Goal: Information Seeking & Learning: Find specific fact

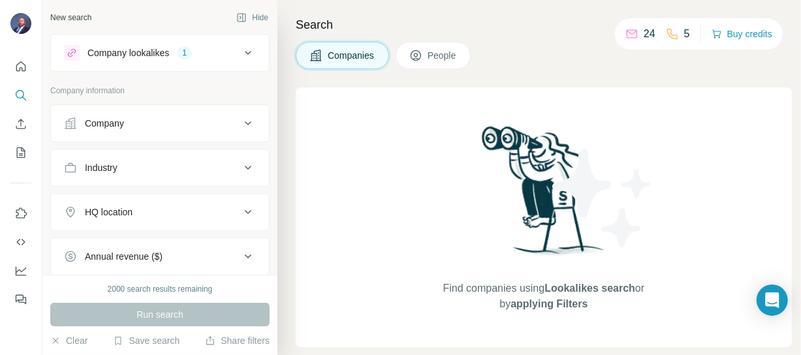
click at [240, 53] on icon at bounding box center [248, 53] width 16 height 16
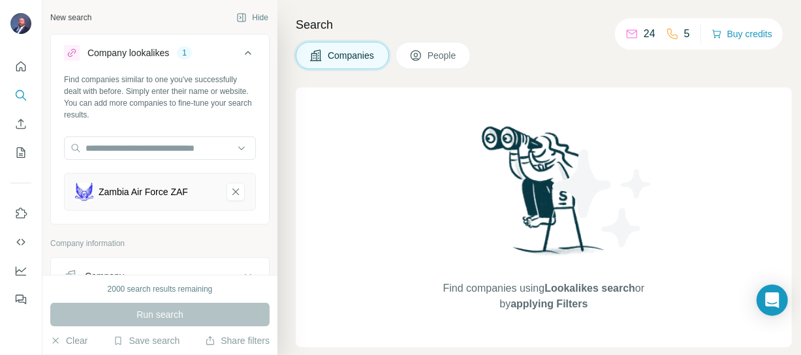
click at [73, 194] on div "Zambia Air Force ZAF" at bounding box center [160, 192] width 192 height 38
click at [130, 196] on div "Zambia Air Force ZAF" at bounding box center [143, 191] width 89 height 13
click at [198, 196] on div "Zambia Air Force ZAF" at bounding box center [145, 192] width 141 height 18
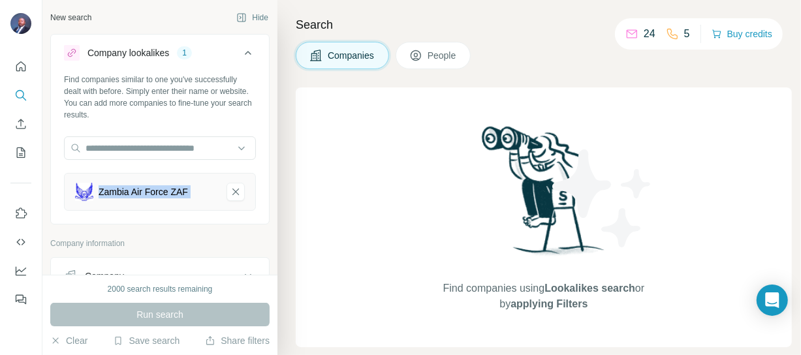
click at [198, 196] on div "Zambia Air Force ZAF" at bounding box center [145, 192] width 141 height 18
drag, startPoint x: 198, startPoint y: 196, endPoint x: 170, endPoint y: 196, distance: 28.1
click at [196, 196] on div "Zambia Air Force ZAF" at bounding box center [145, 192] width 141 height 18
click at [168, 196] on div "Zambia Air Force ZAF" at bounding box center [143, 191] width 89 height 13
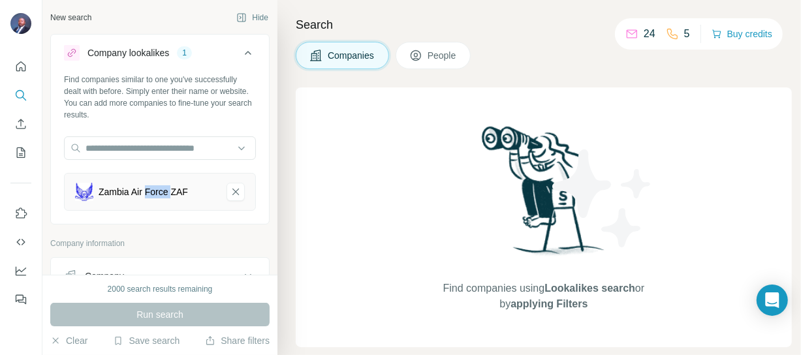
click at [168, 196] on div "Zambia Air Force ZAF" at bounding box center [143, 191] width 89 height 13
paste input "**********"
type input "**********"
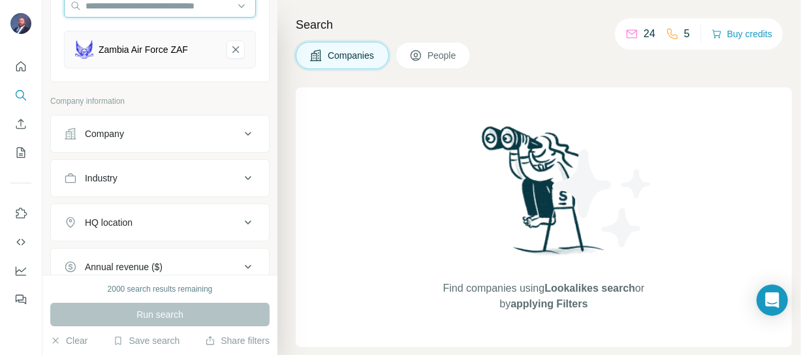
scroll to position [141, 0]
click at [170, 134] on div "Company" at bounding box center [152, 135] width 176 height 13
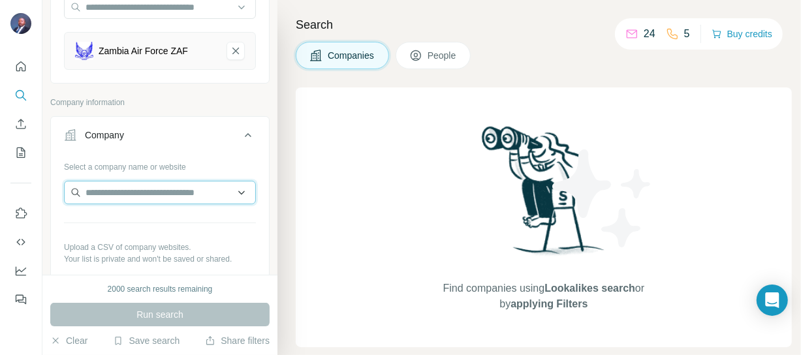
paste input "**********"
type input "**********"
click at [185, 237] on div "Select a company name or website Upload a CSV of company websites. Your list is…" at bounding box center [160, 227] width 192 height 143
click at [137, 52] on div "Zambia Air Force ZAF" at bounding box center [143, 50] width 89 height 13
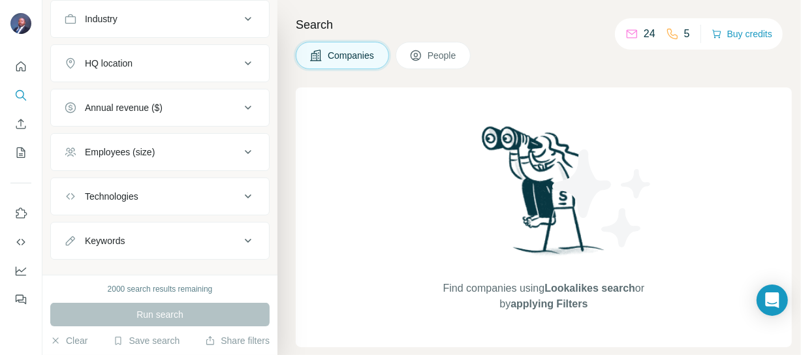
scroll to position [469, 0]
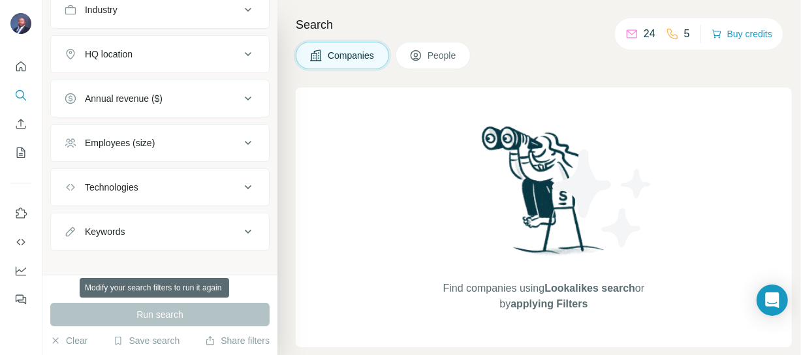
click at [135, 319] on div "Run search" at bounding box center [159, 315] width 219 height 24
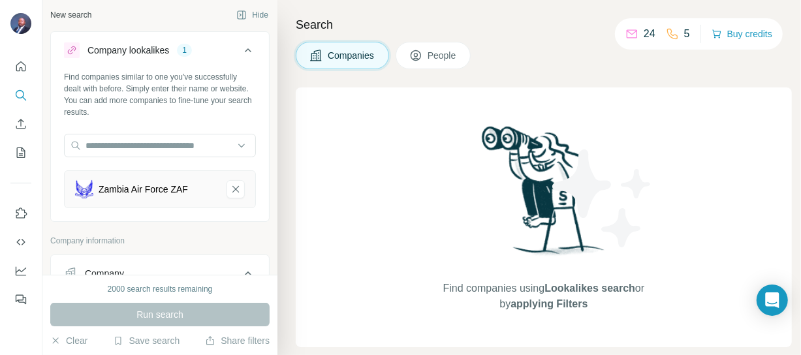
scroll to position [0, 0]
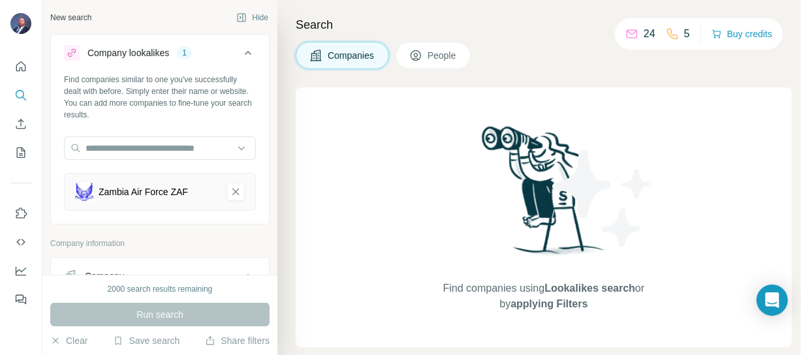
click at [112, 195] on div "Zambia Air Force ZAF" at bounding box center [143, 191] width 89 height 13
click at [113, 195] on div "Zambia Air Force ZAF" at bounding box center [143, 191] width 89 height 13
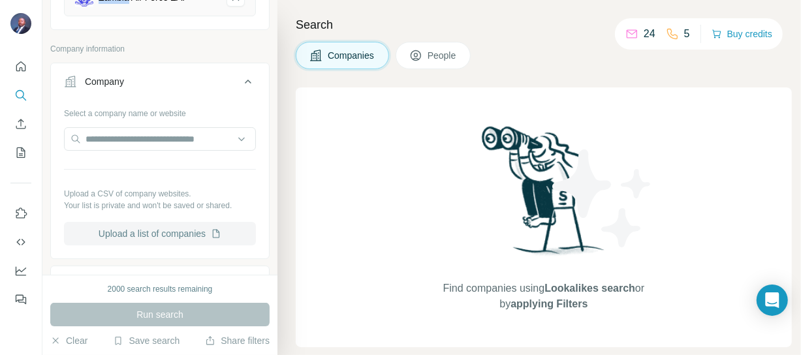
scroll to position [189, 0]
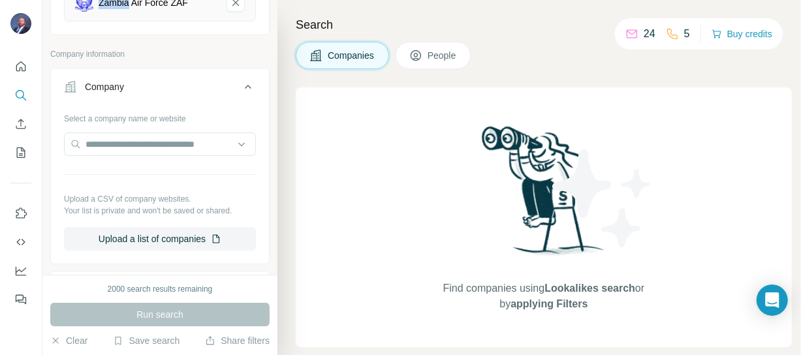
click at [245, 86] on icon at bounding box center [248, 87] width 7 height 4
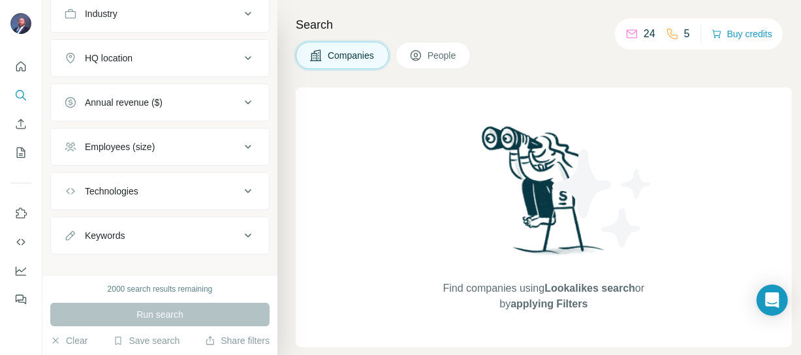
scroll to position [321, 0]
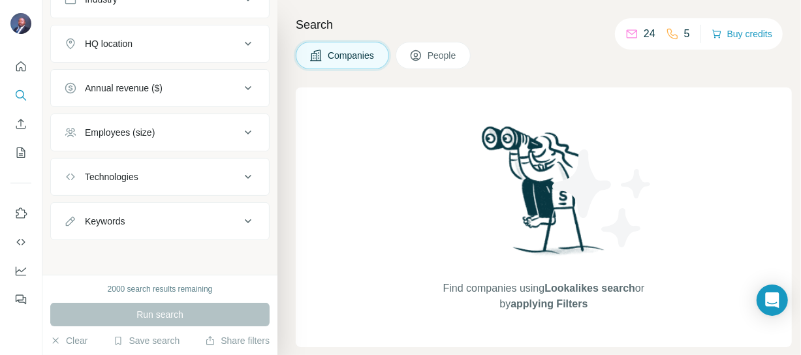
click at [156, 313] on div "Run search" at bounding box center [159, 315] width 219 height 24
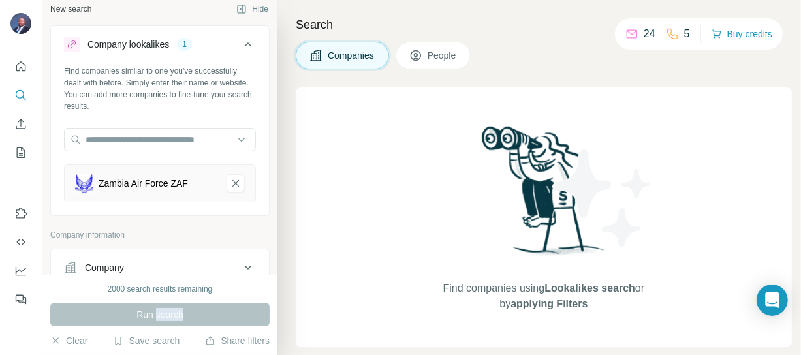
scroll to position [0, 0]
